Goal: Navigation & Orientation: Go to known website

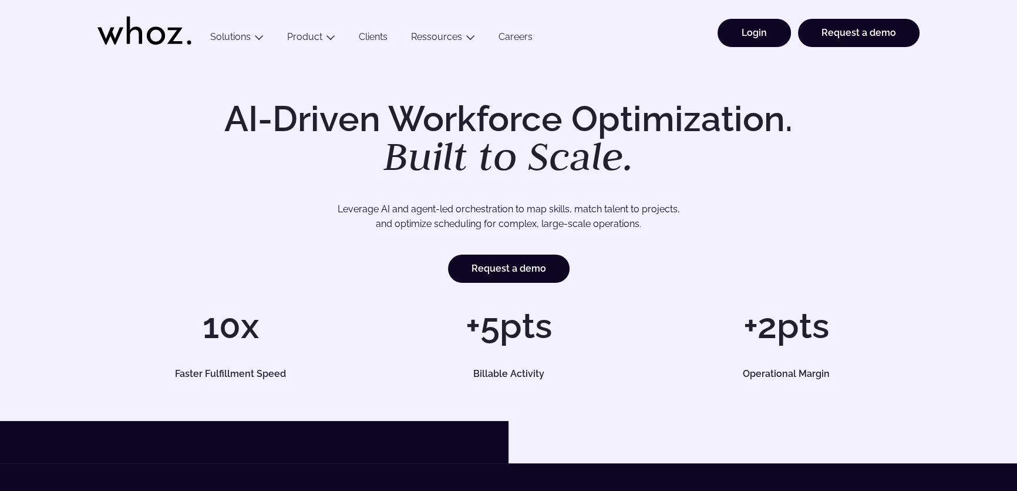
click at [740, 37] on link "Login" at bounding box center [754, 33] width 73 height 28
